Goal: Information Seeking & Learning: Learn about a topic

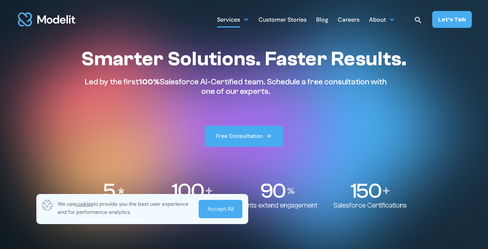
click at [246, 20] on div at bounding box center [246, 20] width 6 height 6
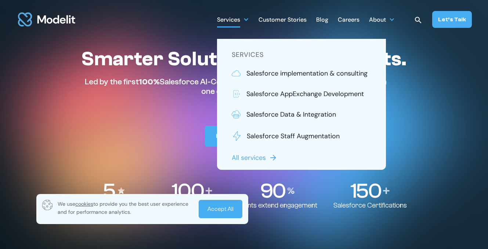
click at [350, 20] on div "Careers" at bounding box center [349, 20] width 22 height 14
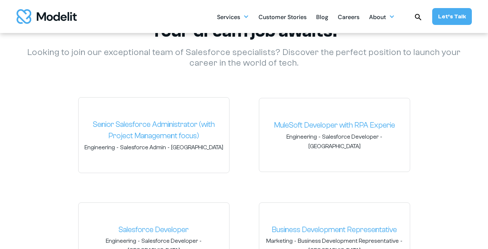
scroll to position [1083, 0]
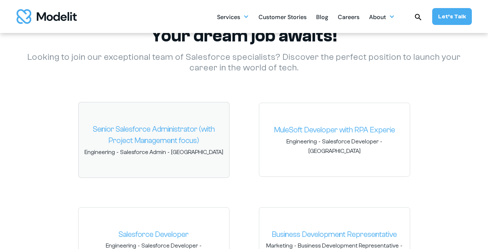
click at [196, 129] on link "Senior Salesforce Administrator (with Project Management focus)" at bounding box center [153, 135] width 139 height 23
